Goal: Complete application form

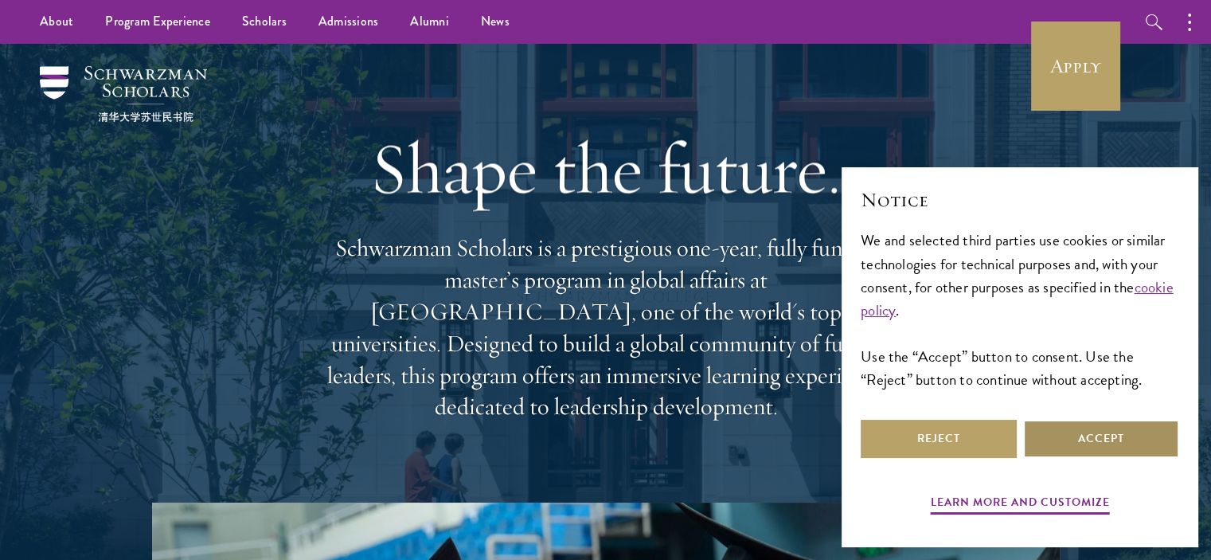
click at [1132, 428] on button "Accept" at bounding box center [1101, 439] width 156 height 38
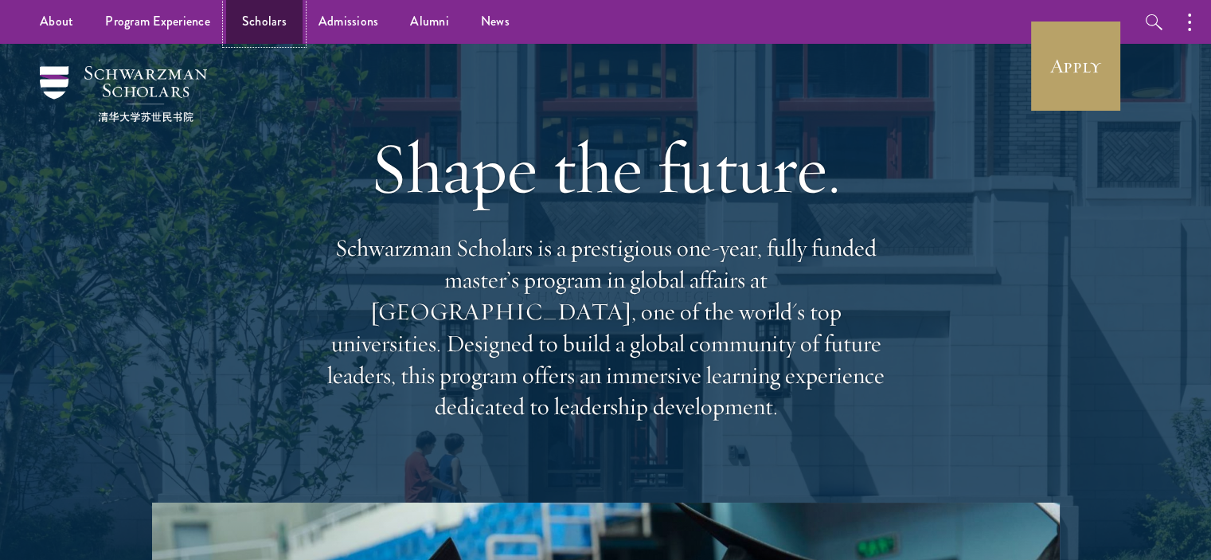
click at [261, 24] on link "Scholars" at bounding box center [264, 22] width 76 height 44
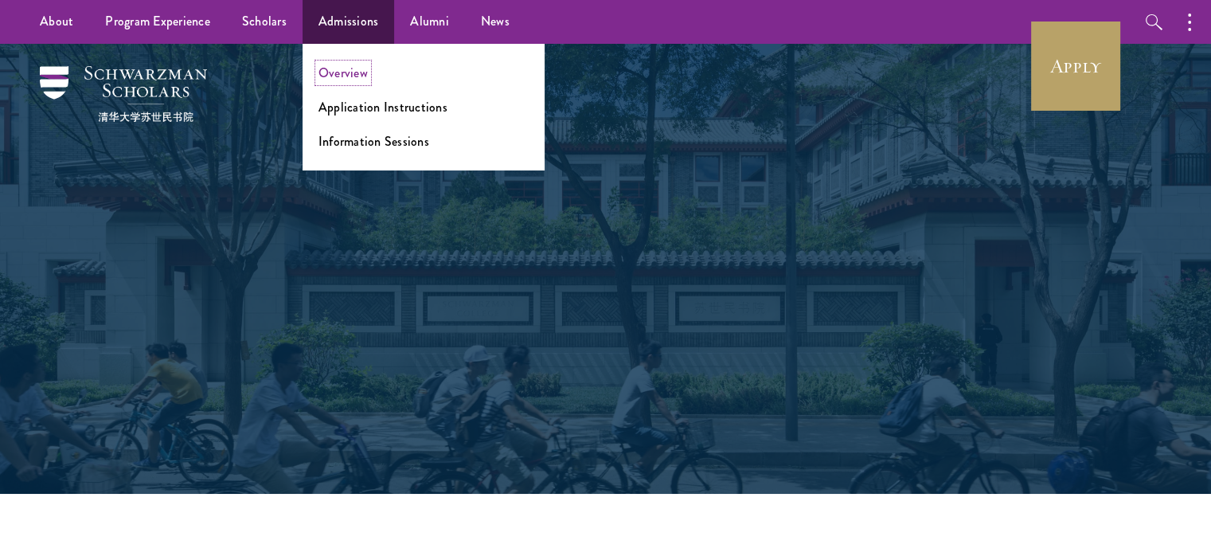
click at [346, 80] on link "Overview" at bounding box center [343, 73] width 49 height 18
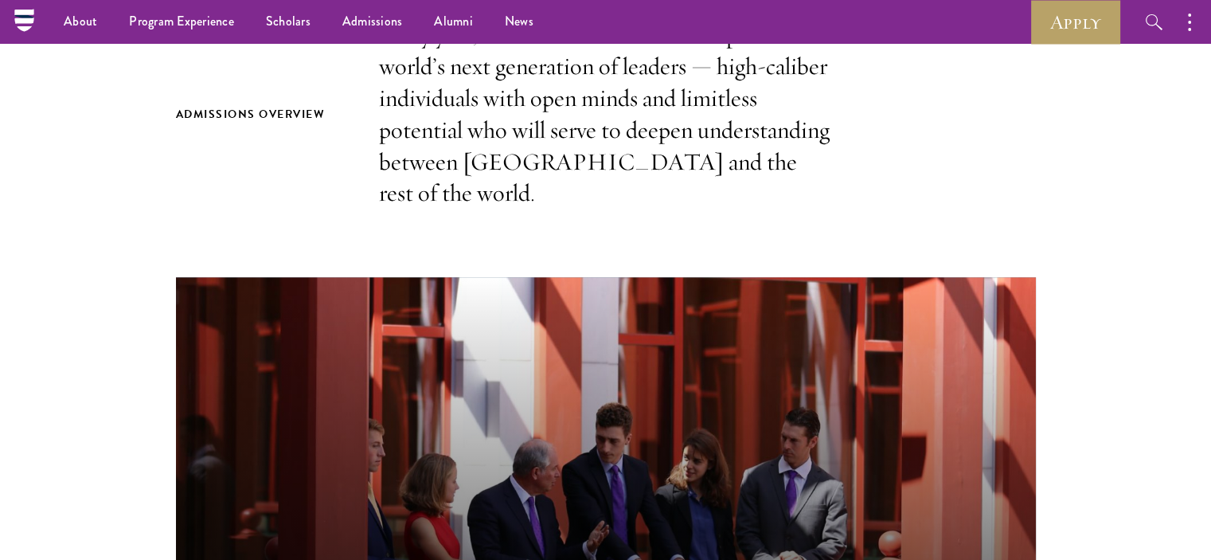
scroll to position [421, 0]
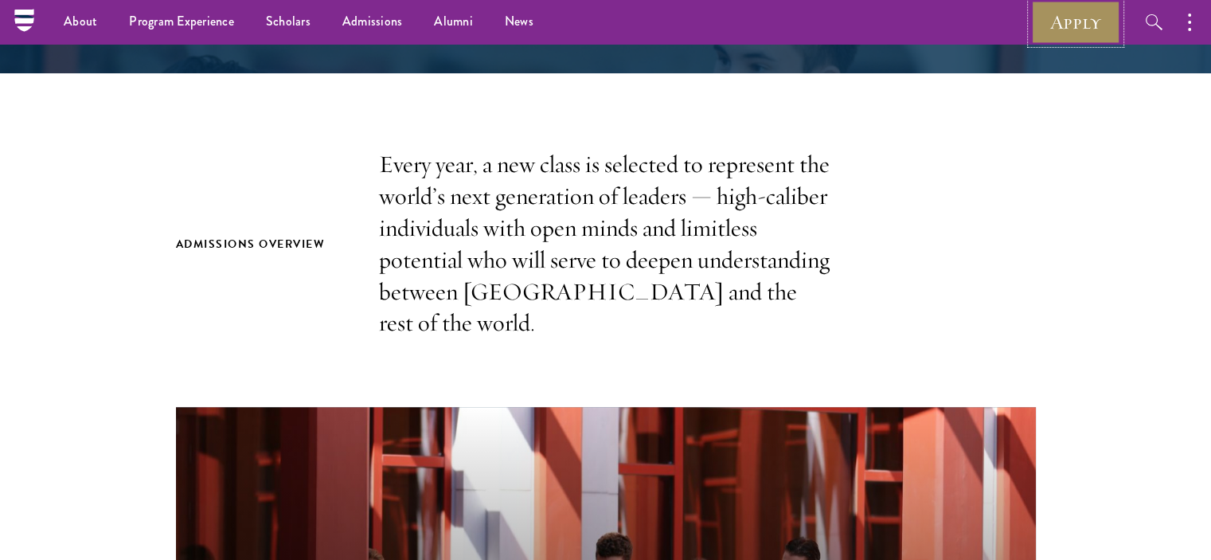
click at [1077, 8] on link "Apply" at bounding box center [1075, 22] width 89 height 44
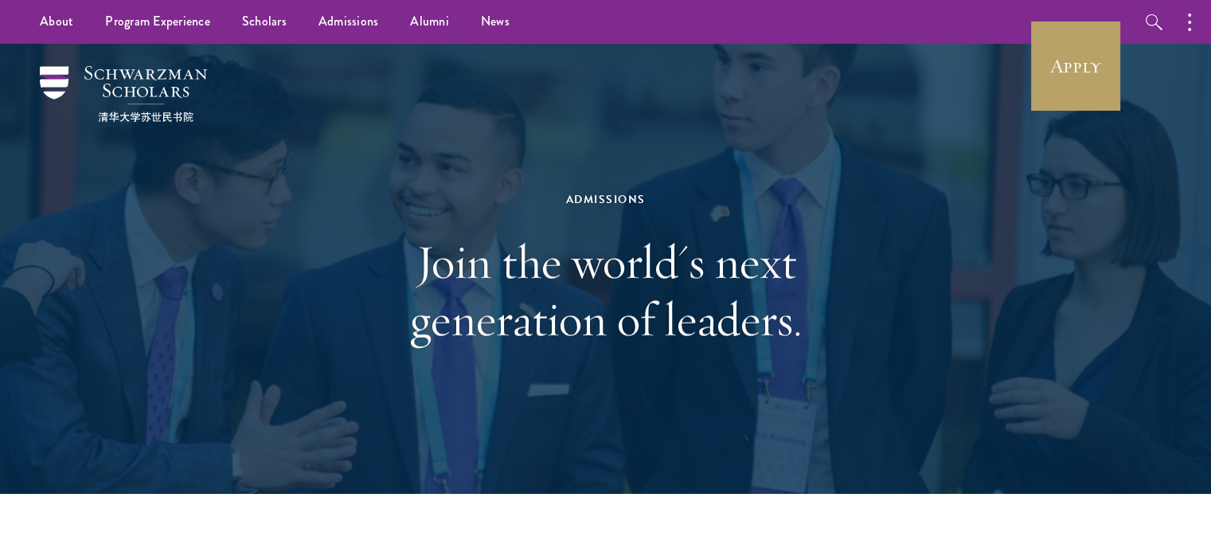
click at [344, 422] on div "Admissions Join the world's next generation of leaders." at bounding box center [606, 269] width 550 height 318
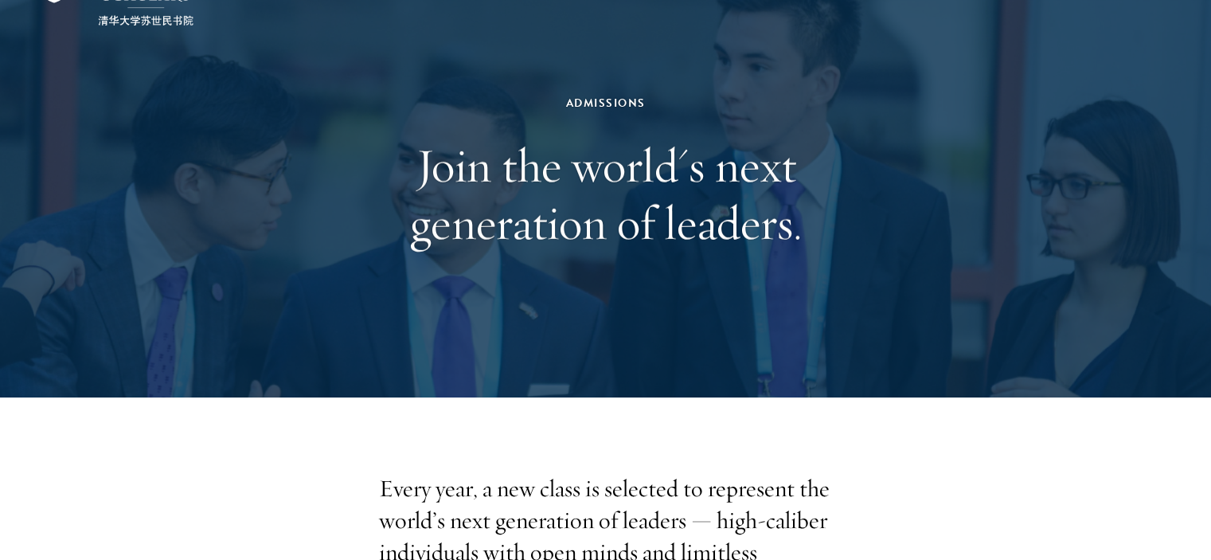
scroll to position [720, 0]
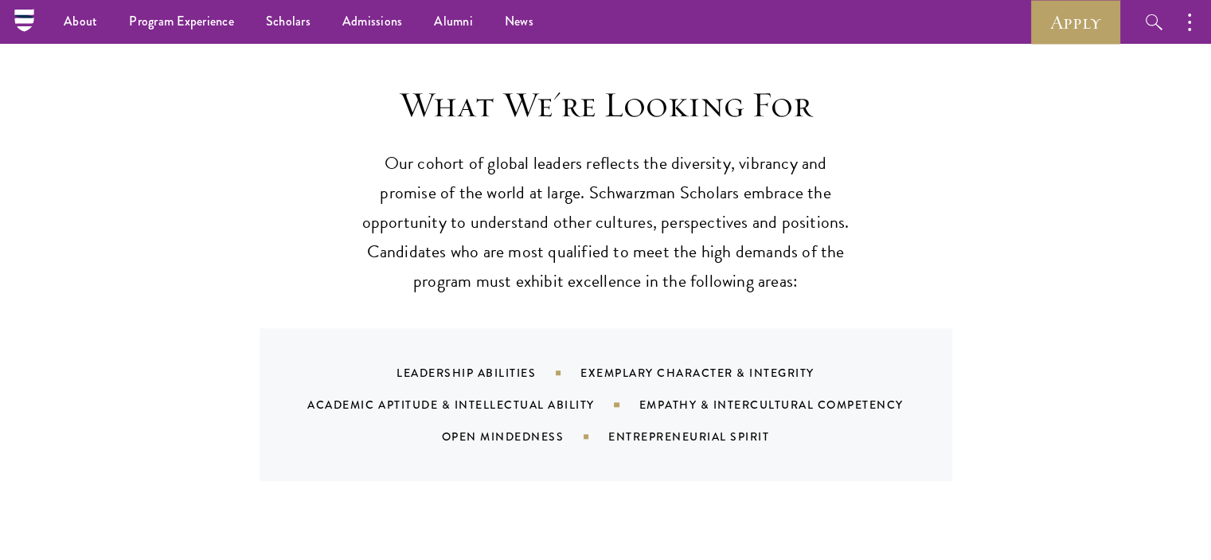
scroll to position [1455, 0]
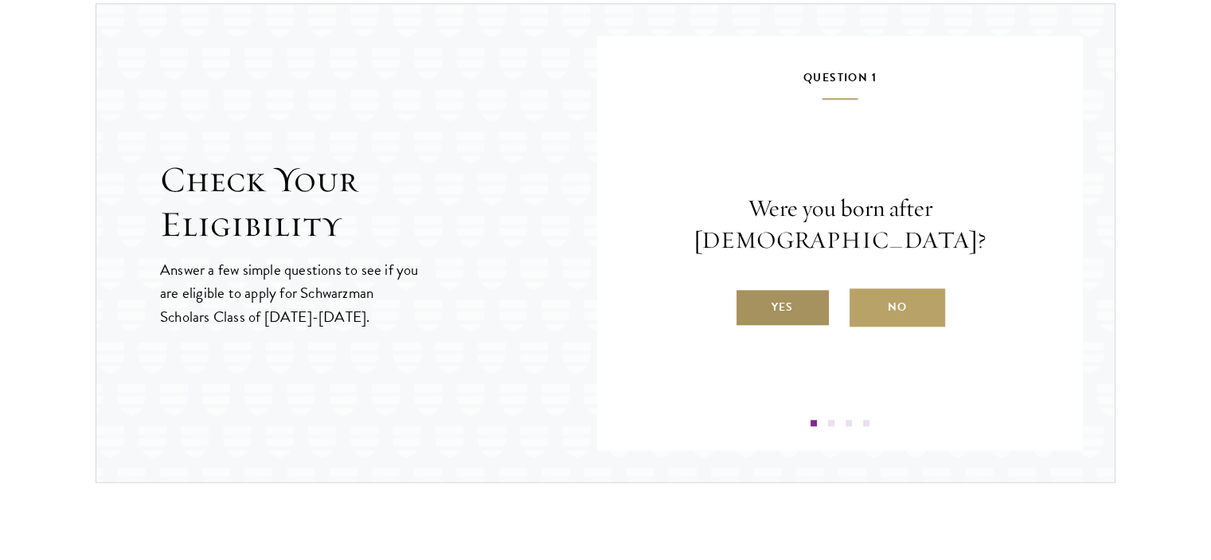
click at [775, 299] on label "Yes" at bounding box center [783, 307] width 96 height 38
click at [749, 299] on input "Yes" at bounding box center [742, 297] width 14 height 14
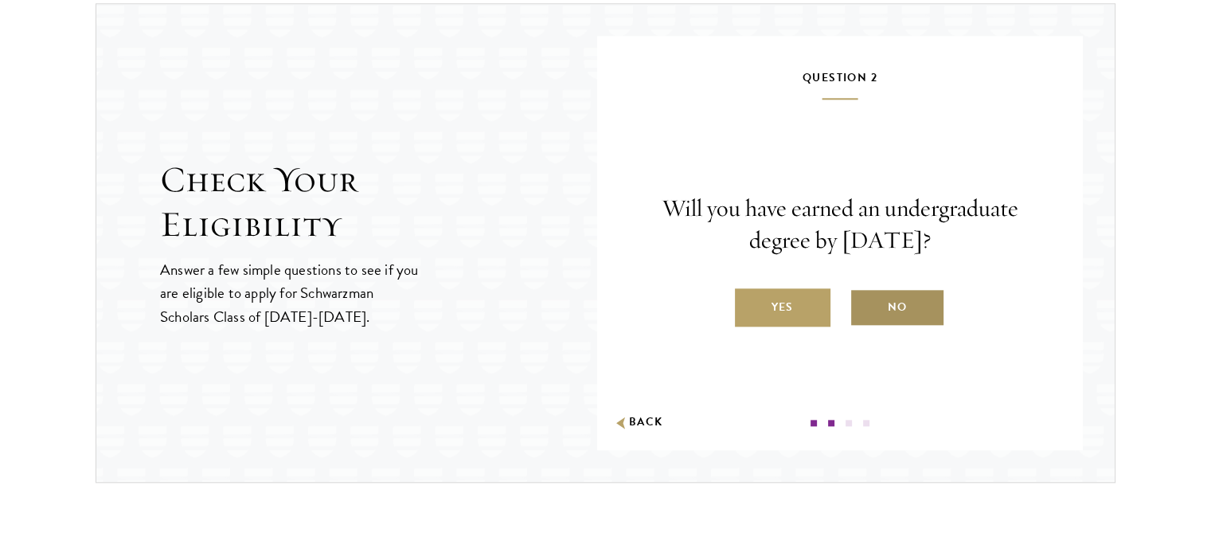
click at [894, 298] on label "No" at bounding box center [898, 307] width 96 height 38
click at [864, 298] on input "No" at bounding box center [857, 297] width 14 height 14
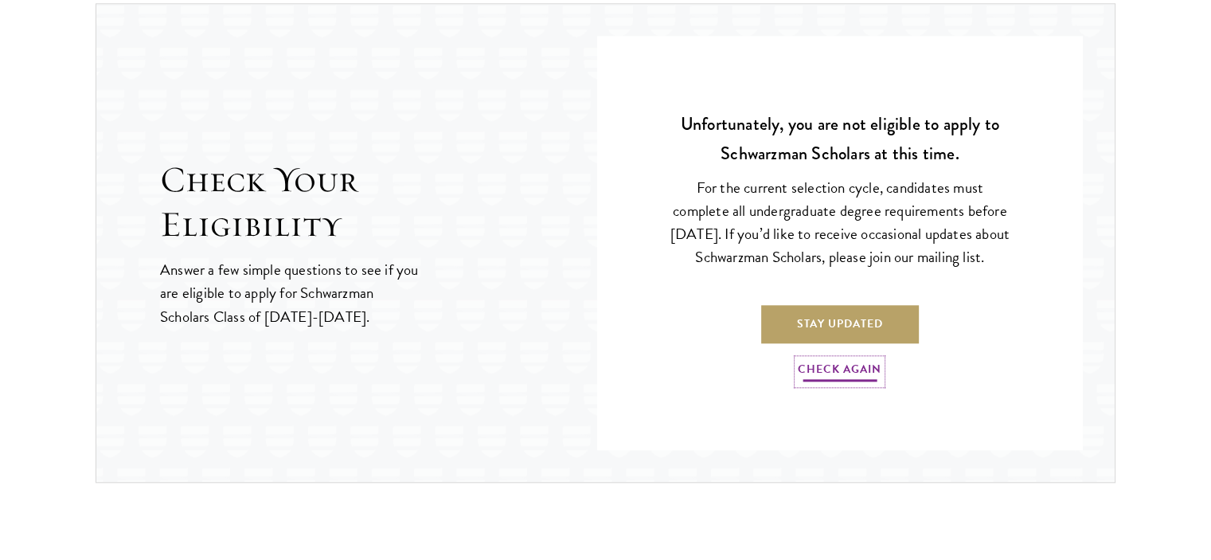
click at [819, 384] on link "Check Again" at bounding box center [840, 371] width 84 height 25
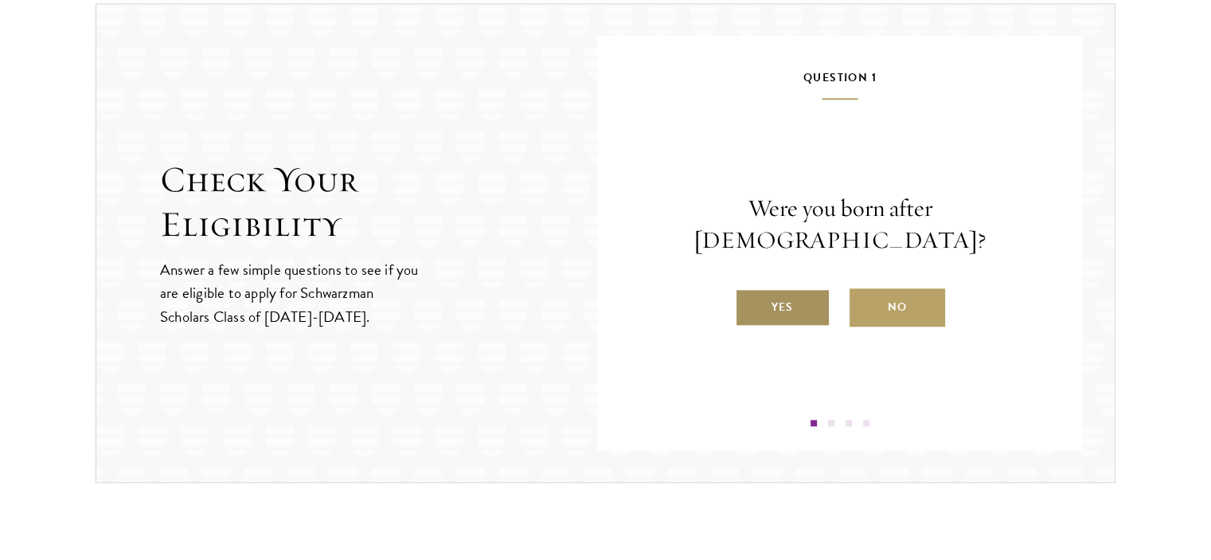
click at [810, 288] on label "Yes" at bounding box center [783, 307] width 96 height 38
click at [749, 290] on input "Yes" at bounding box center [742, 297] width 14 height 14
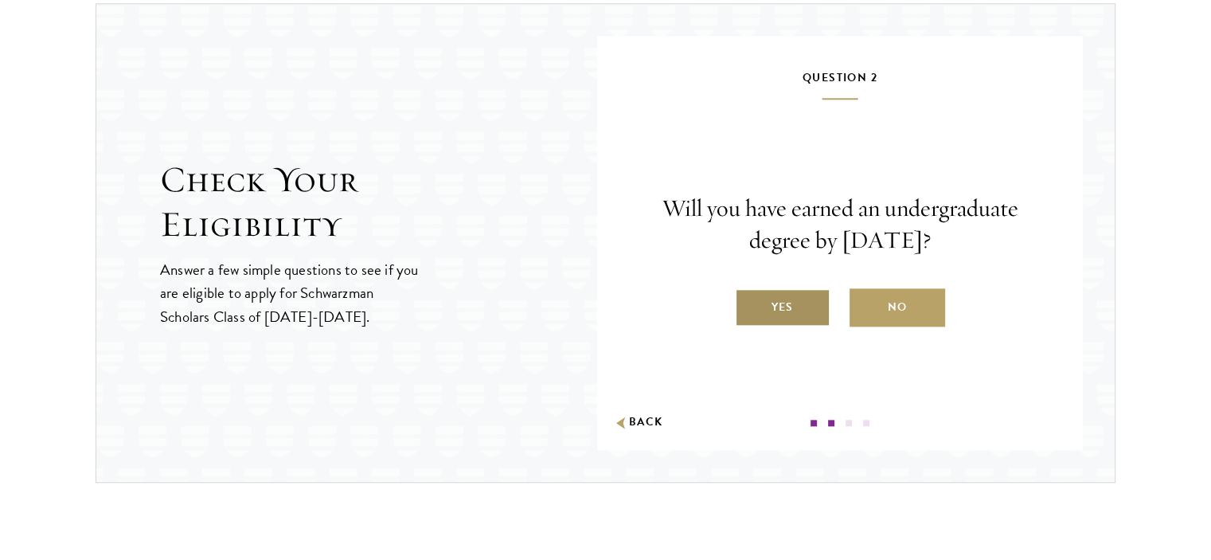
click at [792, 299] on label "Yes" at bounding box center [783, 307] width 96 height 38
click at [749, 299] on input "Yes" at bounding box center [742, 297] width 14 height 14
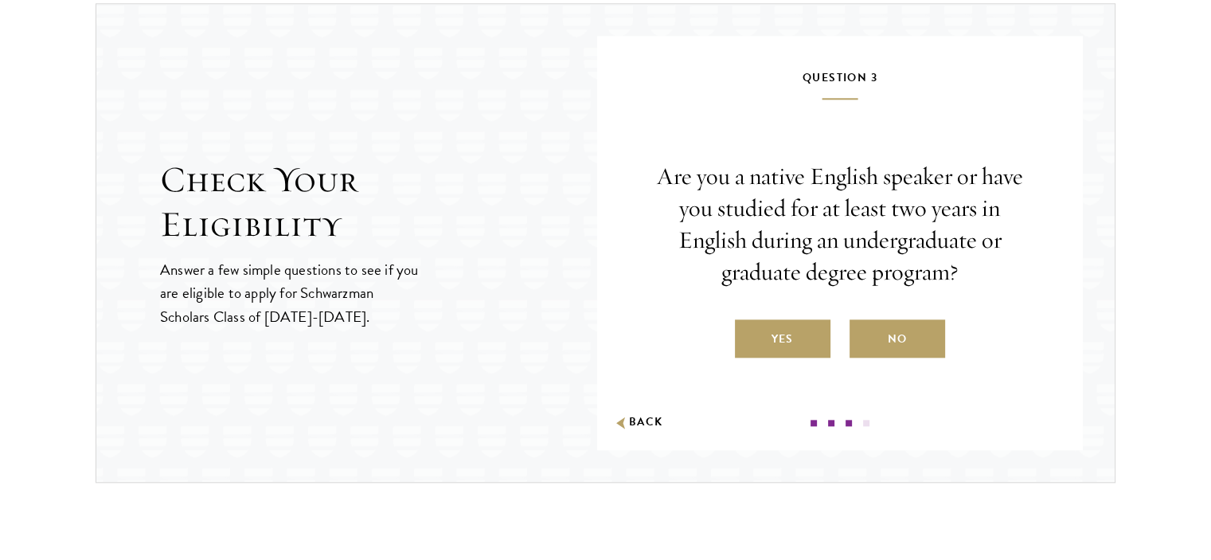
click at [792, 299] on div "Are you a native English speaker or have you studied for at least two years in …" at bounding box center [840, 260] width 390 height 198
click at [767, 337] on label "Yes" at bounding box center [783, 338] width 96 height 38
click at [749, 336] on input "Yes" at bounding box center [742, 329] width 14 height 14
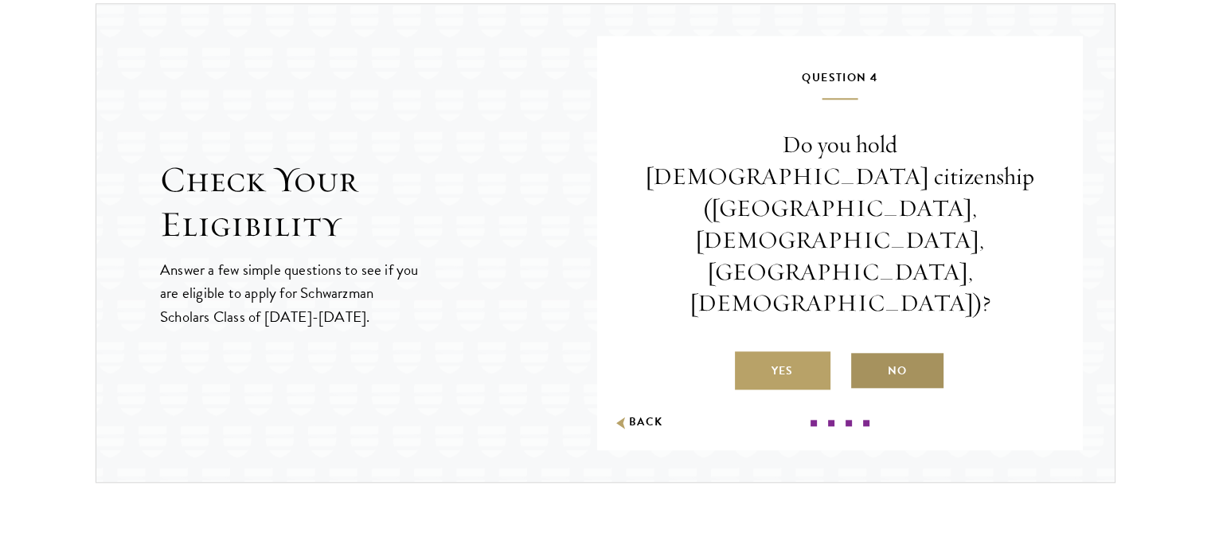
click at [902, 351] on label "No" at bounding box center [898, 370] width 96 height 38
click at [864, 354] on input "No" at bounding box center [857, 361] width 14 height 14
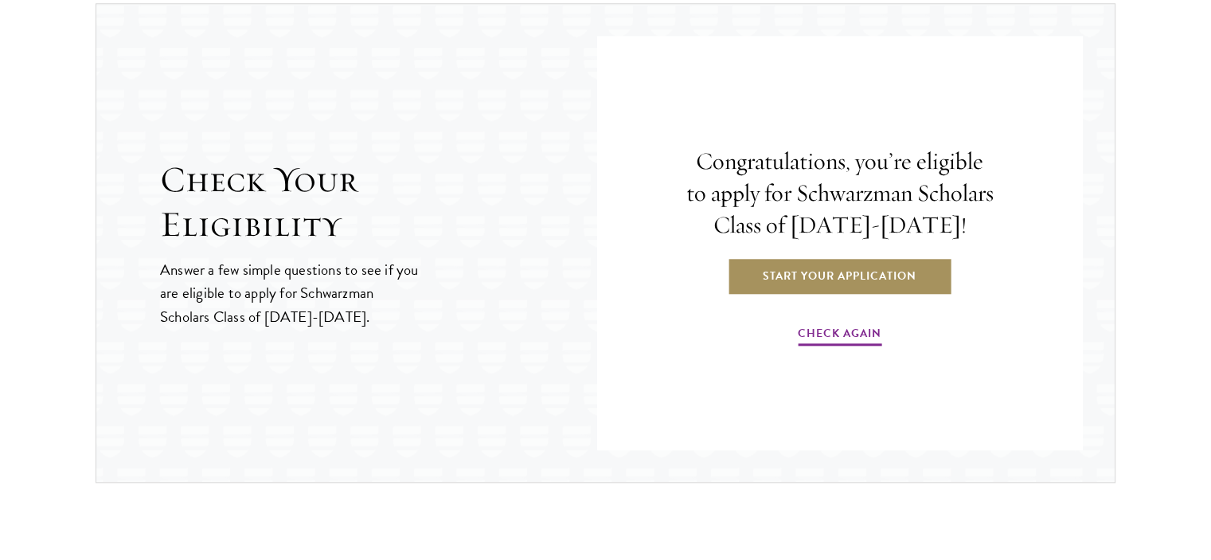
click at [816, 279] on link "Start Your Application" at bounding box center [839, 275] width 225 height 38
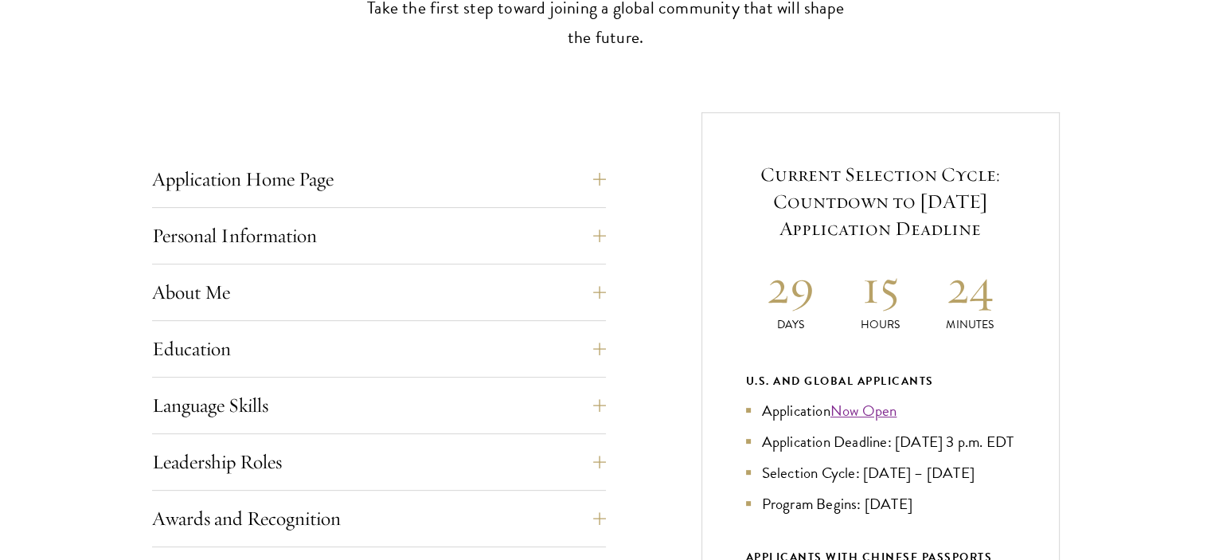
scroll to position [591, 0]
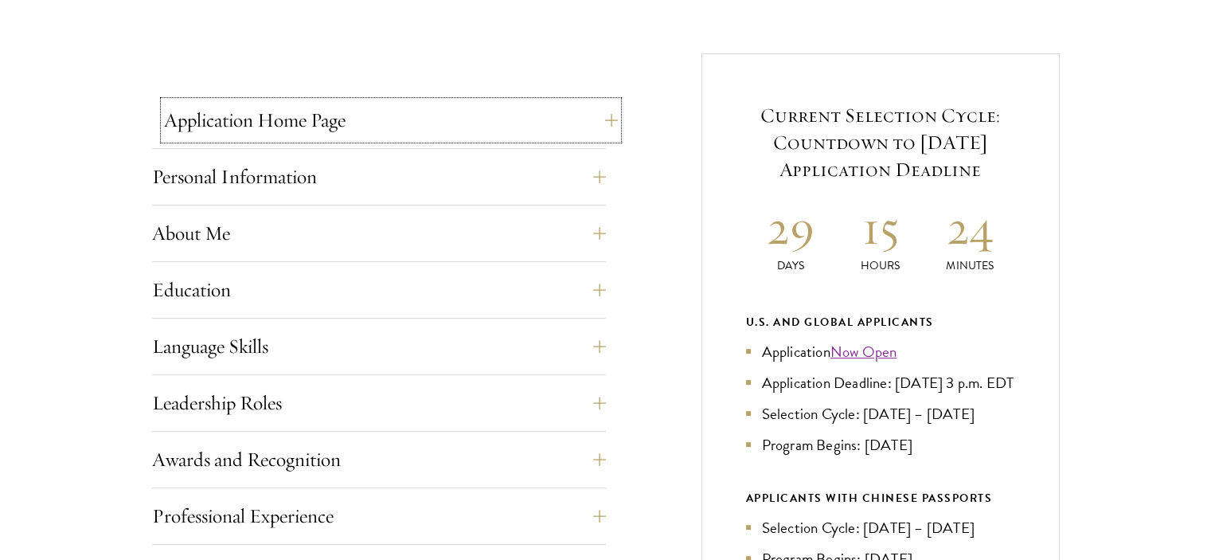
click at [606, 114] on button "Application Home Page" at bounding box center [391, 120] width 454 height 38
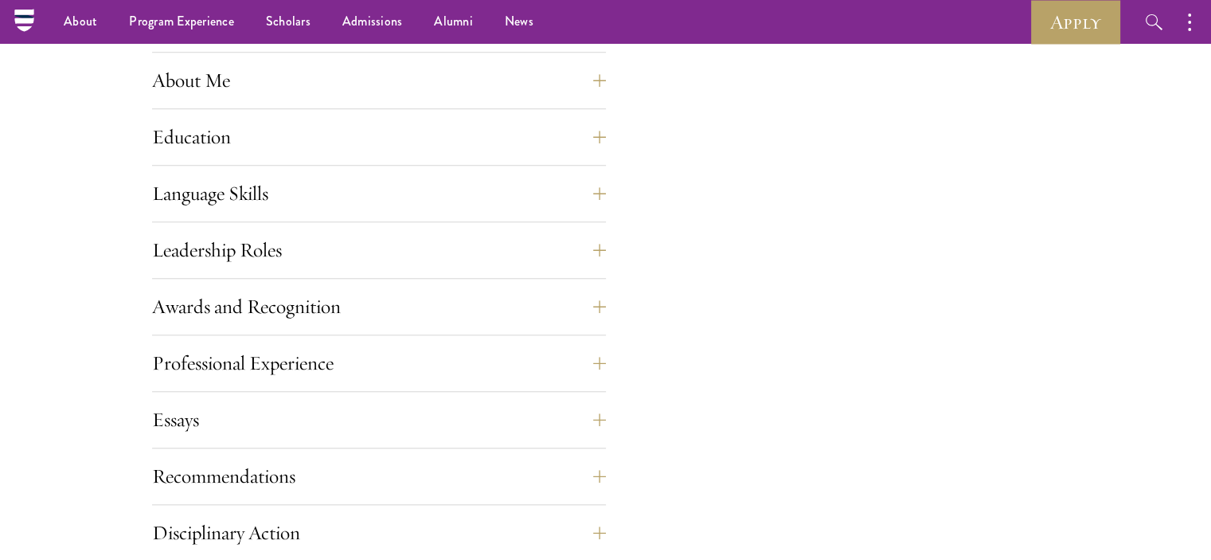
scroll to position [1391, 0]
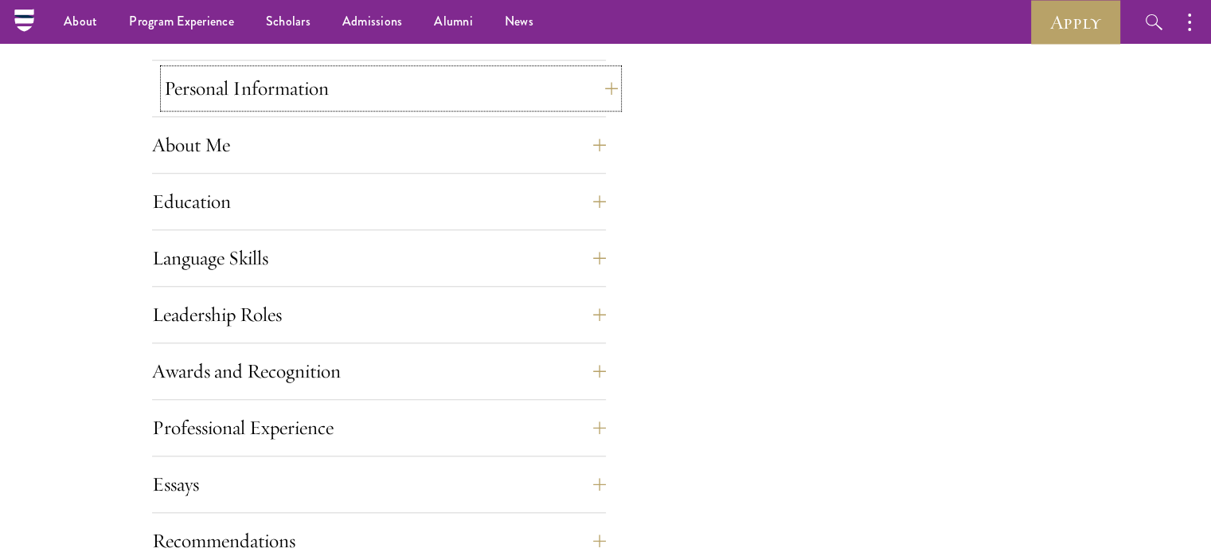
click at [601, 92] on button "Personal Information" at bounding box center [391, 88] width 454 height 38
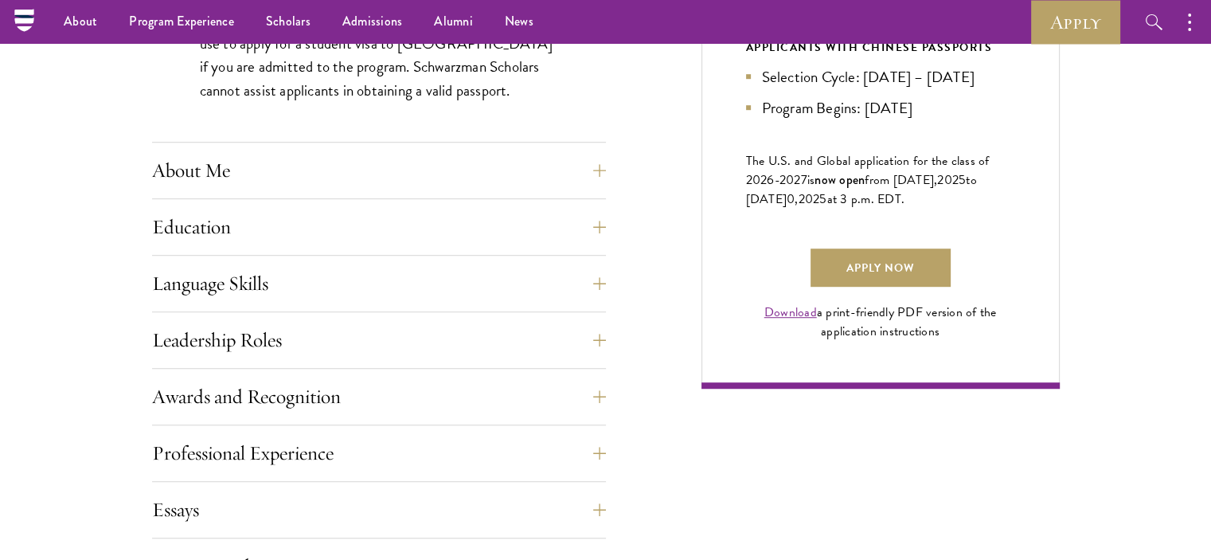
scroll to position [996, 0]
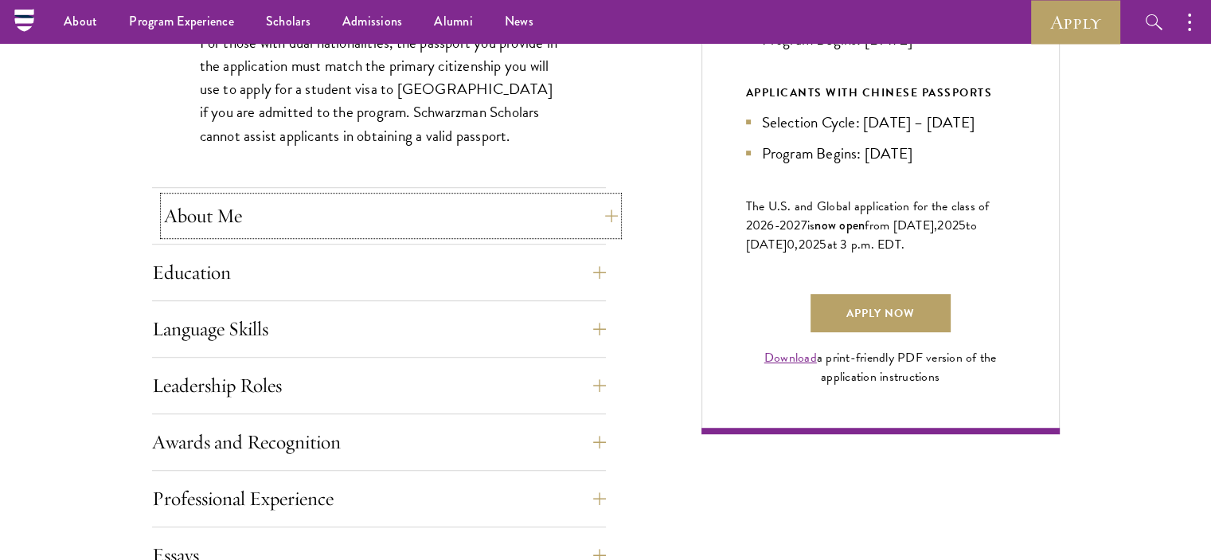
click at [608, 212] on button "About Me" at bounding box center [391, 216] width 454 height 38
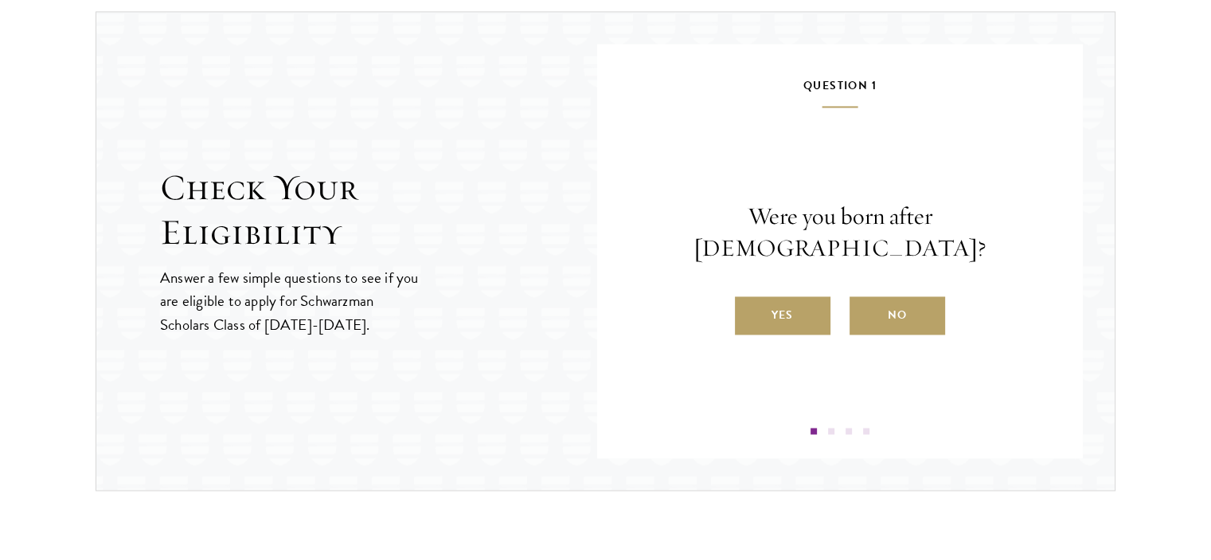
scroll to position [2451, 0]
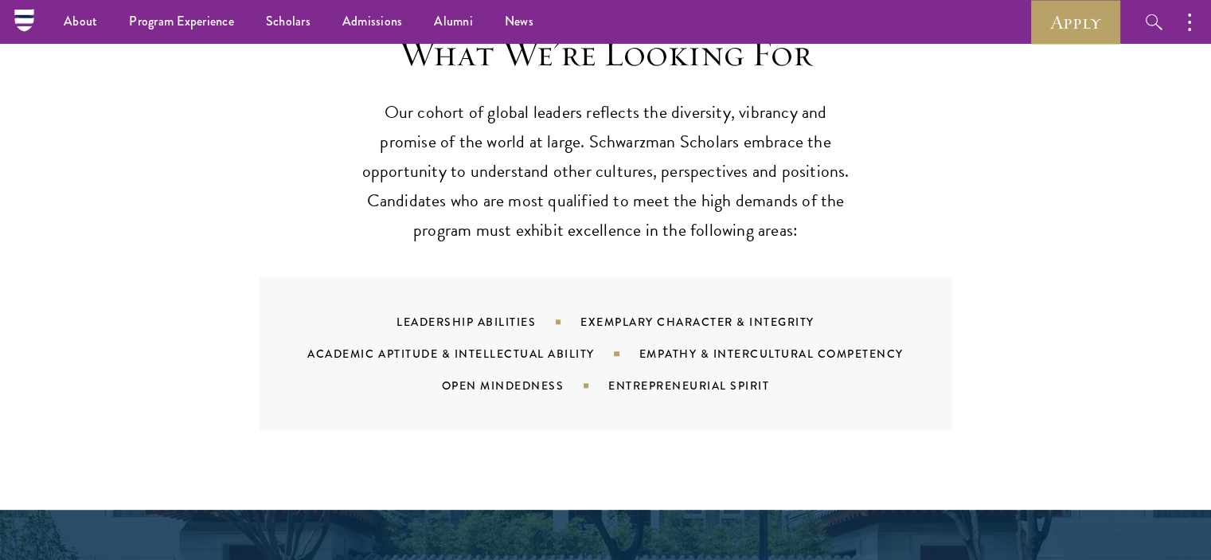
scroll to position [1516, 0]
